Goal: Find specific page/section: Find specific page/section

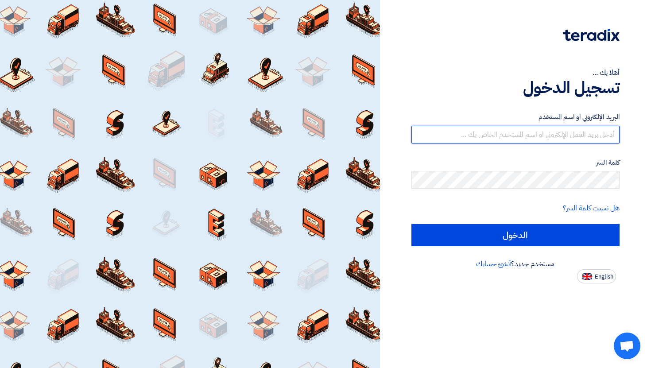
type input "[PERSON_NAME][EMAIL_ADDRESS][DOMAIN_NAME]"
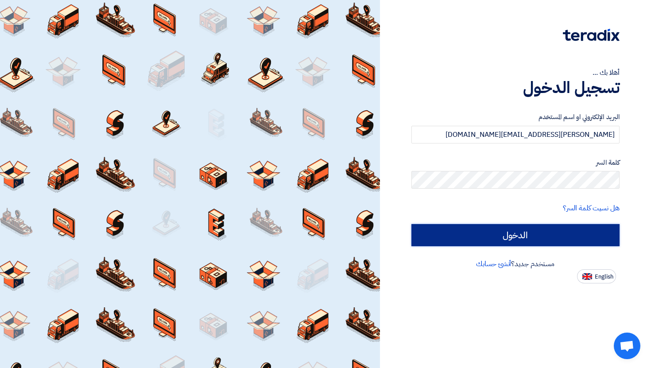
click at [550, 233] on input "الدخول" at bounding box center [515, 235] width 208 height 22
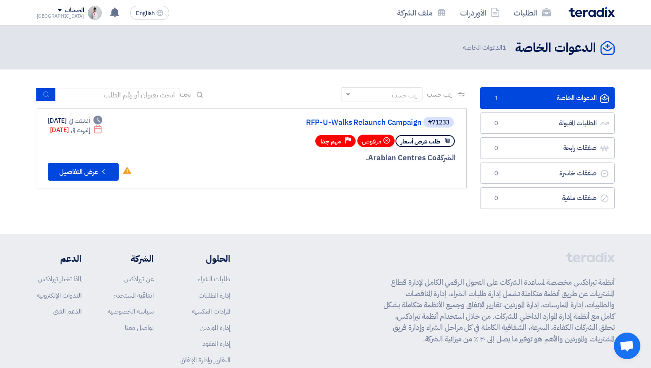
click at [98, 161] on div "Deadline أنشئت في [DATE] Deadline إنتهت في [DATE] لم تقم بأي عمل في هذا الطلب C…" at bounding box center [90, 148] width 84 height 65
click at [97, 171] on button "Check details عرض التفاصيل" at bounding box center [83, 172] width 71 height 18
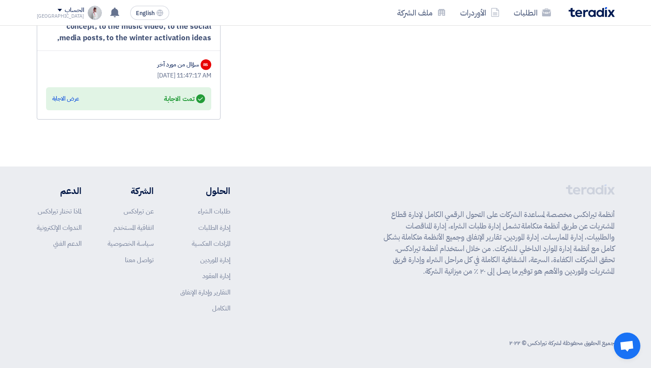
scroll to position [1814, 0]
